Goal: Task Accomplishment & Management: Use online tool/utility

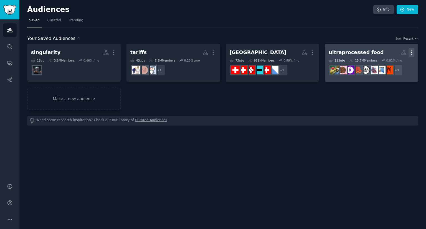
click at [413, 51] on icon "button" at bounding box center [412, 53] width 6 height 6
click at [397, 64] on p "Delete" at bounding box center [396, 64] width 13 height 6
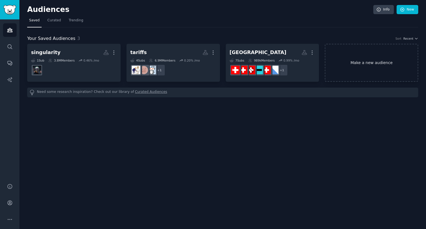
click at [346, 66] on link "Make a new audience" at bounding box center [372, 63] width 94 height 38
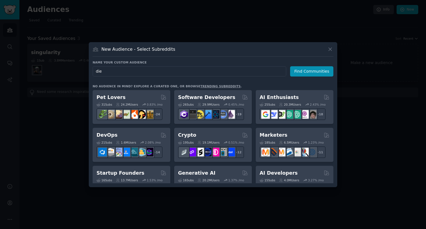
type input "diet"
click button "Find Communities" at bounding box center [311, 71] width 43 height 10
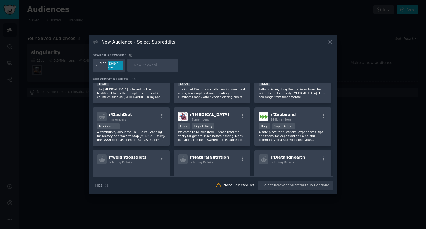
scroll to position [106, 0]
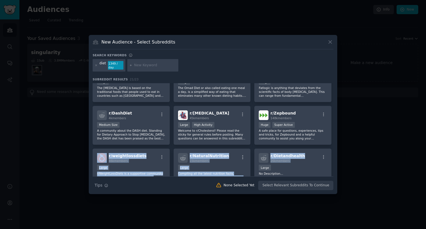
drag, startPoint x: 331, startPoint y: 143, endPoint x: 331, endPoint y: 146, distance: 3.1
click at [331, 146] on div "r/ diet 51k members Large High Activity Welcome to /r/Diet: a place to discuss …" at bounding box center [213, 103] width 241 height 253
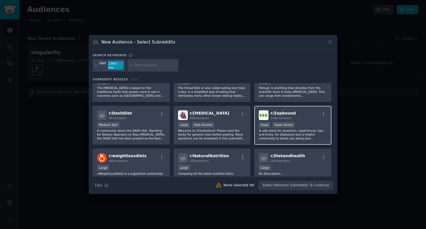
click at [319, 118] on div "r/ Zepbound 148k members Huge Super Active A safe place for questions, experien…" at bounding box center [292, 125] width 77 height 39
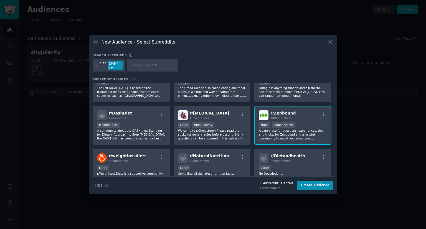
click at [319, 118] on div "r/ Zepbound 148k members Huge Super Active A safe place for questions, experien…" at bounding box center [292, 125] width 77 height 39
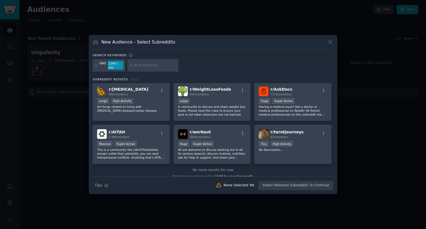
scroll to position [221, 0]
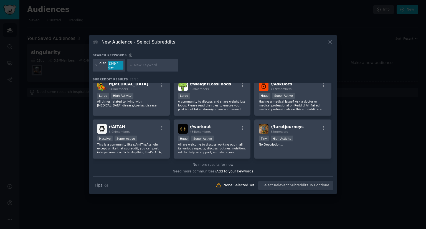
click at [334, 128] on div "New Audience - Select Subreddits Search keywords diet 1349 / day Subreddit Resu…" at bounding box center [213, 115] width 249 height 160
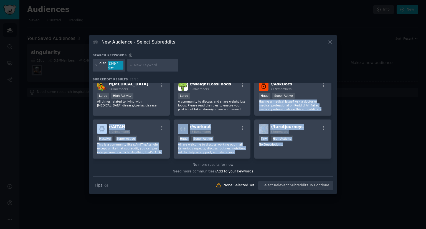
drag, startPoint x: 334, startPoint y: 152, endPoint x: 331, endPoint y: 90, distance: 61.6
click at [331, 90] on div "New Audience - Select Subreddits Search keywords diet 1349 / day Subreddit Resu…" at bounding box center [213, 115] width 249 height 160
click at [331, 90] on div "r/ diet 51k members Large High Activity Welcome to /r/Diet: a place to discuss …" at bounding box center [213, 10] width 241 height 296
